Goal: Transaction & Acquisition: Download file/media

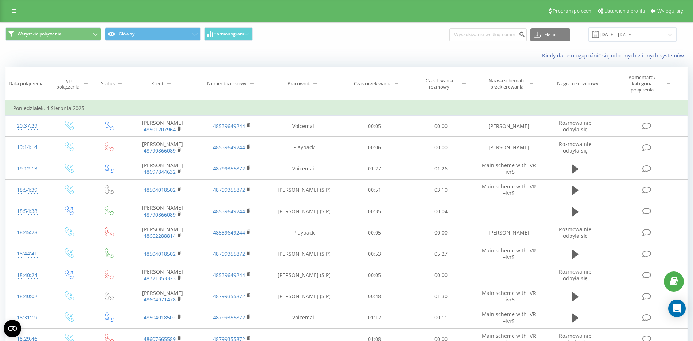
click at [621, 46] on div "Wszystkie połączenia Główny Harmonogram Eksport .csv .xls .xlsx [DATE] - [DATE]" at bounding box center [346, 34] width 692 height 24
click at [626, 35] on input "[DATE] - [DATE]" at bounding box center [632, 34] width 88 height 14
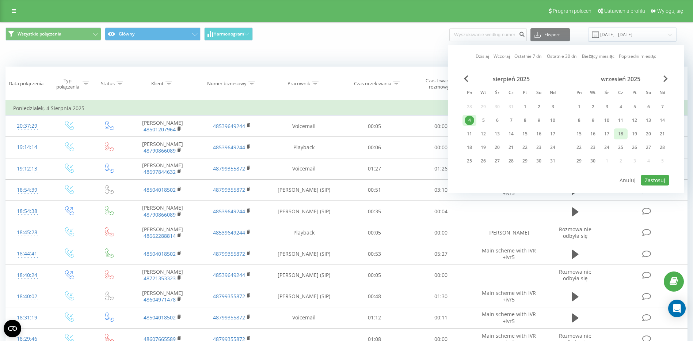
click at [627, 136] on div "18" at bounding box center [621, 133] width 14 height 11
click at [661, 177] on button "Zastosuj" at bounding box center [655, 180] width 28 height 11
type input "[DATE] - [DATE]"
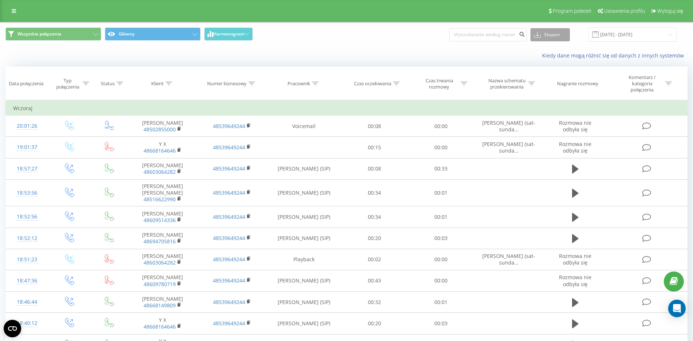
click at [563, 34] on button "Eksport" at bounding box center [549, 34] width 39 height 13
click at [565, 47] on div ".csv" at bounding box center [550, 48] width 39 height 13
